Goal: Information Seeking & Learning: Learn about a topic

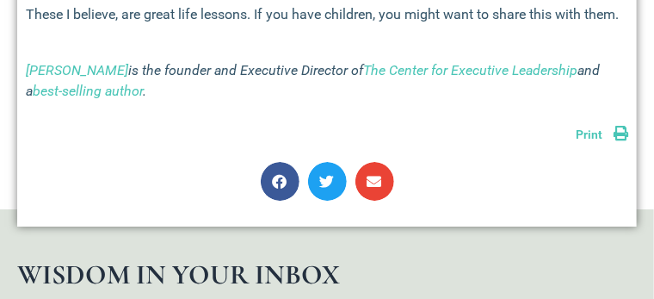
scroll to position [1416, 0]
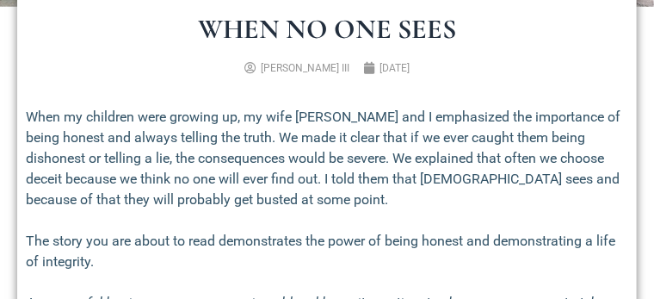
scroll to position [450, 0]
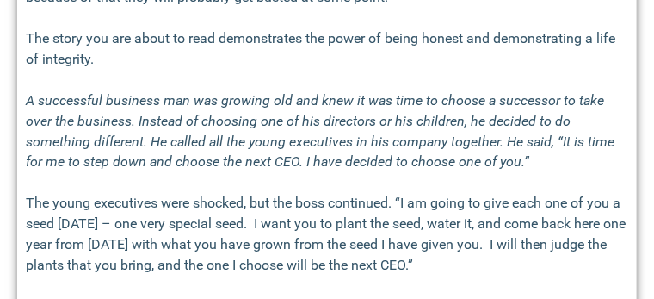
scroll to position [657, 0]
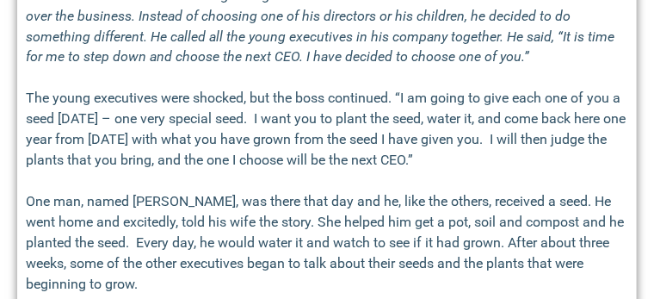
click at [441, 171] on p "The young executives were shocked, but the boss continued. “I am going to give …" at bounding box center [327, 130] width 603 height 83
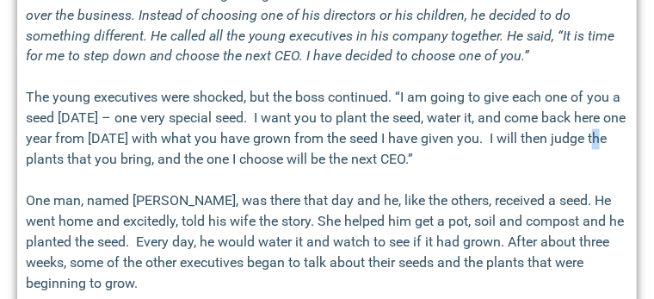
click at [441, 170] on p "The young executives were shocked, but the boss continued. “I am going to give …" at bounding box center [327, 129] width 603 height 83
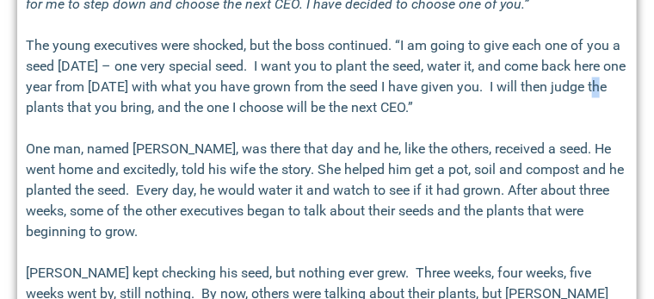
scroll to position [829, 0]
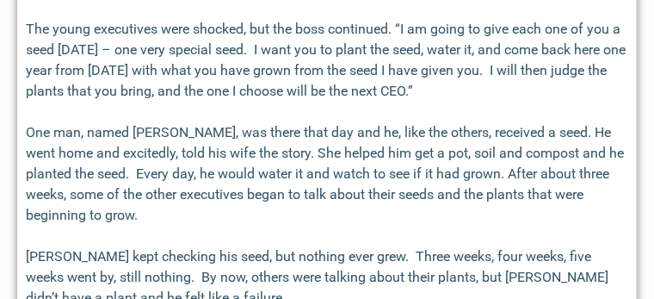
click at [441, 178] on p "One man, named [PERSON_NAME], was there that day and he, like the others, recei…" at bounding box center [327, 173] width 603 height 103
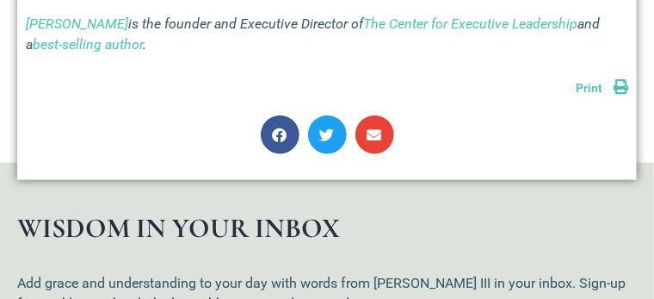
scroll to position [2069, 0]
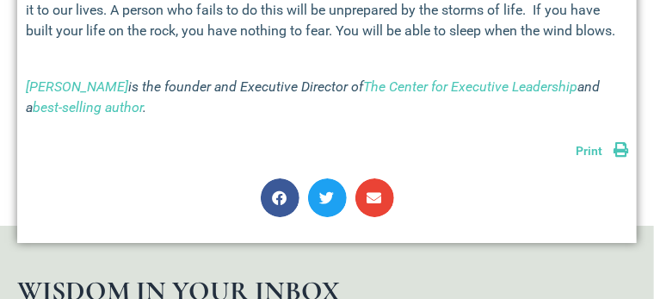
scroll to position [1366, 0]
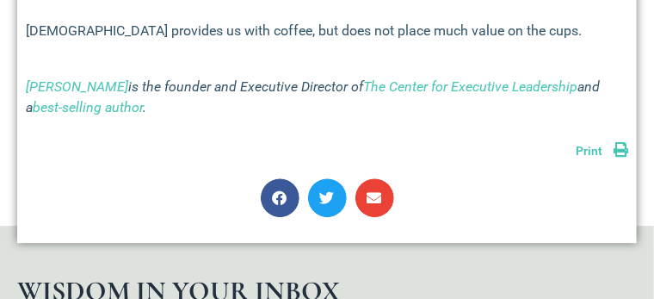
scroll to position [1150, 0]
